Goal: Task Accomplishment & Management: Use online tool/utility

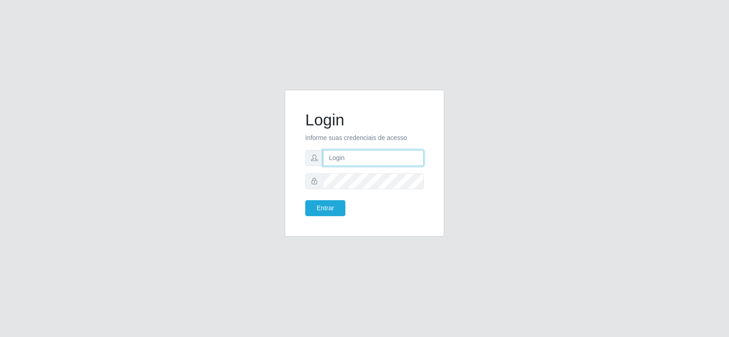
click at [333, 162] on input "text" at bounding box center [373, 158] width 101 height 16
type input "A"
type input "aislan@ideal"
click at [305, 200] on button "Entrar" at bounding box center [325, 208] width 40 height 16
click at [337, 207] on button "Entrar" at bounding box center [325, 208] width 40 height 16
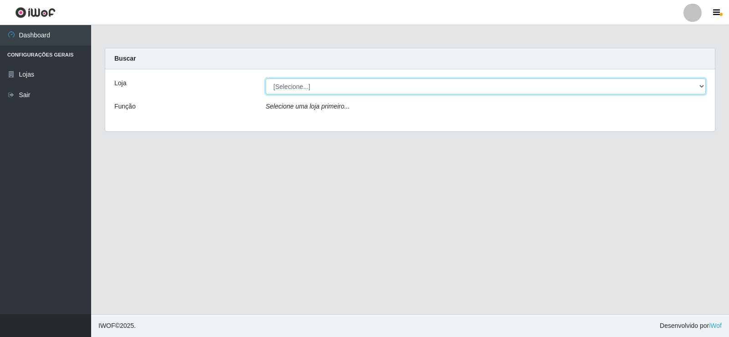
click at [379, 90] on select "[Selecione...] Ideal - Conceição" at bounding box center [486, 86] width 440 height 16
select select "231"
click at [266, 78] on select "[Selecione...] Ideal - Conceição" at bounding box center [486, 86] width 440 height 16
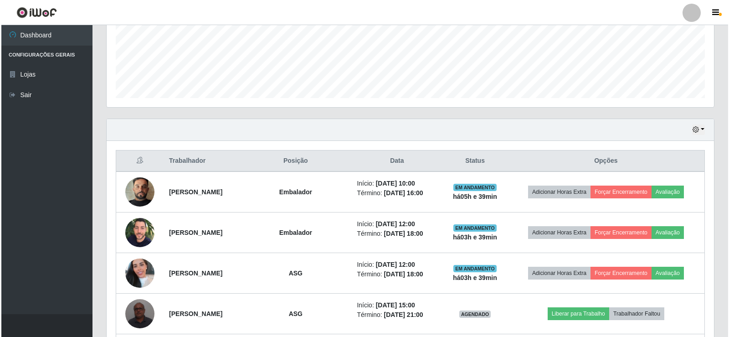
scroll to position [273, 0]
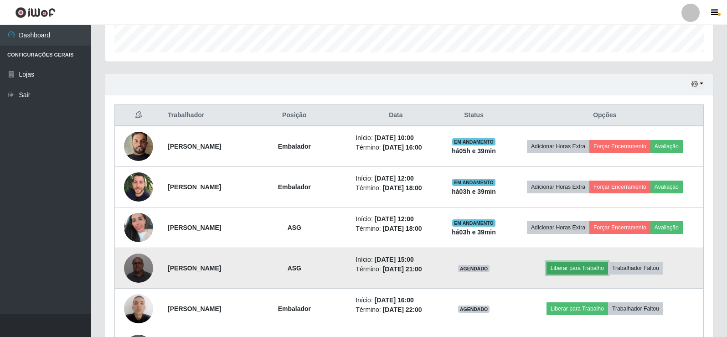
click at [592, 267] on button "Liberar para Trabalho" at bounding box center [576, 267] width 61 height 13
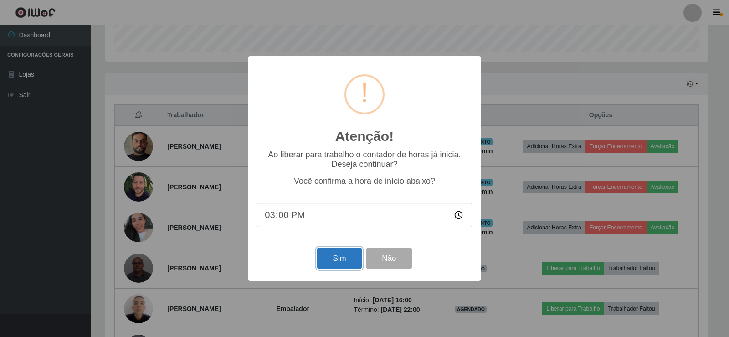
click at [335, 256] on button "Sim" at bounding box center [339, 257] width 44 height 21
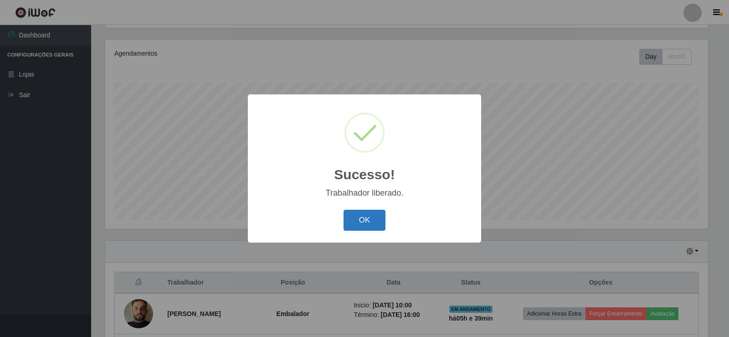
click at [369, 221] on button "OK" at bounding box center [364, 220] width 42 height 21
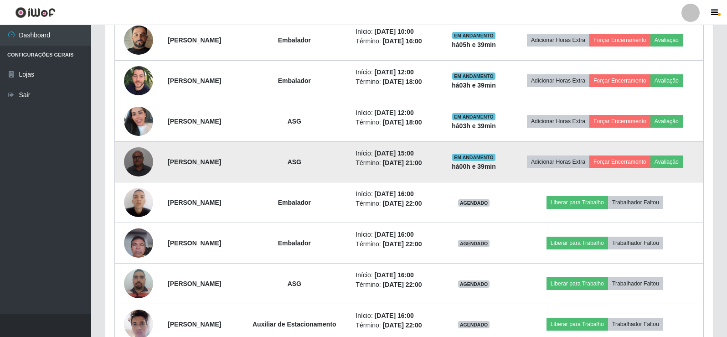
scroll to position [243, 0]
